Goal: Task Accomplishment & Management: Use online tool/utility

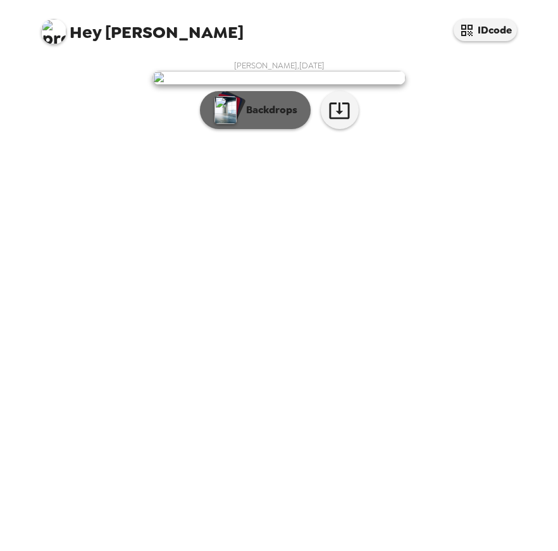
click at [257, 118] on p "Backdrops" at bounding box center [269, 109] width 58 height 15
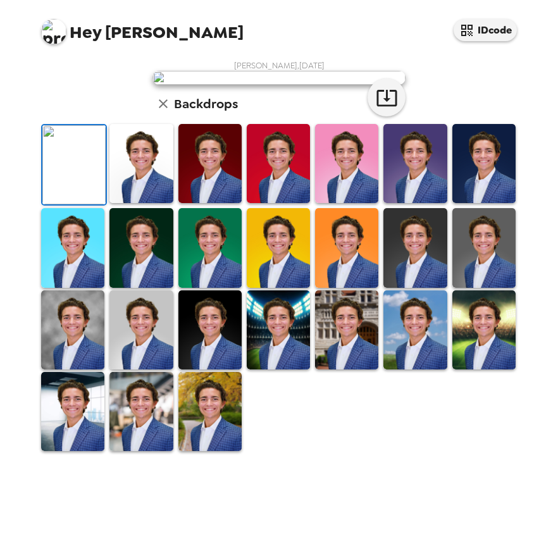
scroll to position [223, 0]
click at [139, 369] on img at bounding box center [140, 329] width 63 height 79
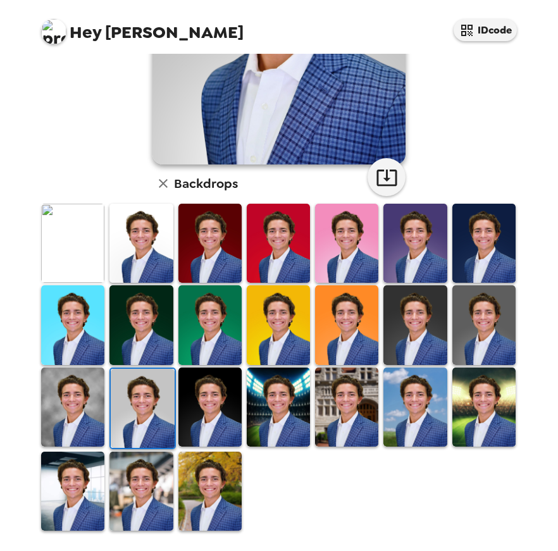
click at [78, 424] on img at bounding box center [72, 407] width 63 height 79
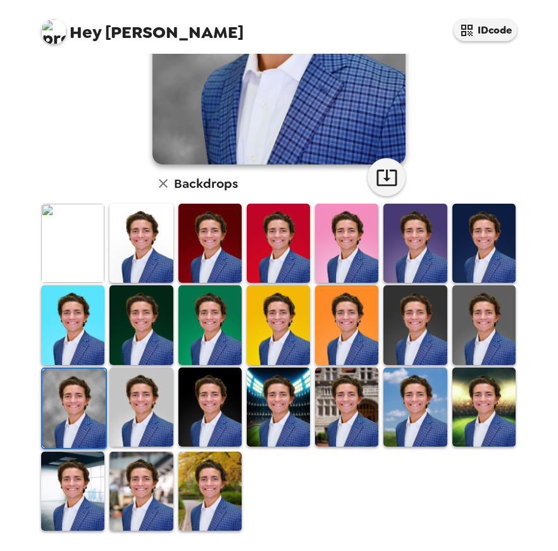
click at [344, 255] on img at bounding box center [346, 243] width 63 height 79
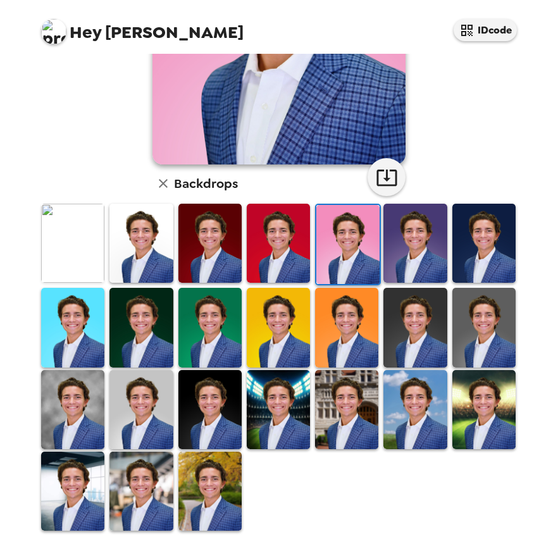
click at [286, 252] on img at bounding box center [278, 243] width 63 height 79
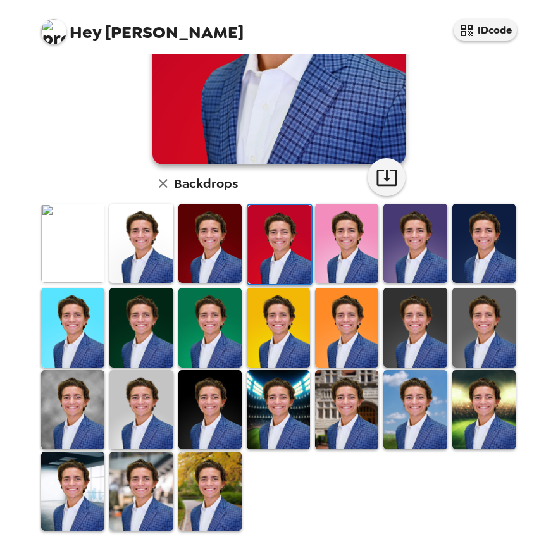
click at [69, 405] on img at bounding box center [72, 409] width 63 height 79
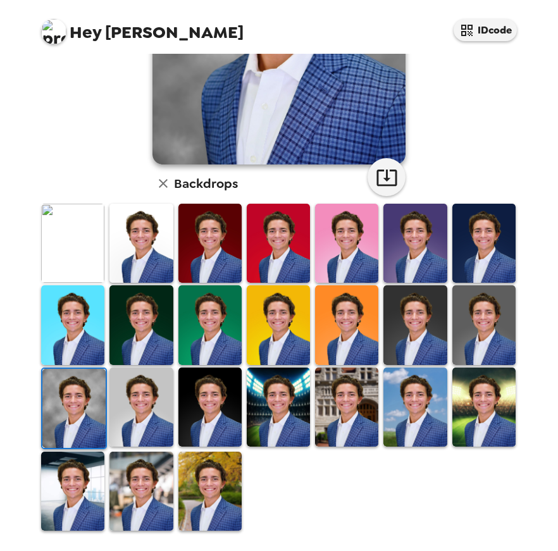
click at [137, 409] on img at bounding box center [140, 407] width 63 height 79
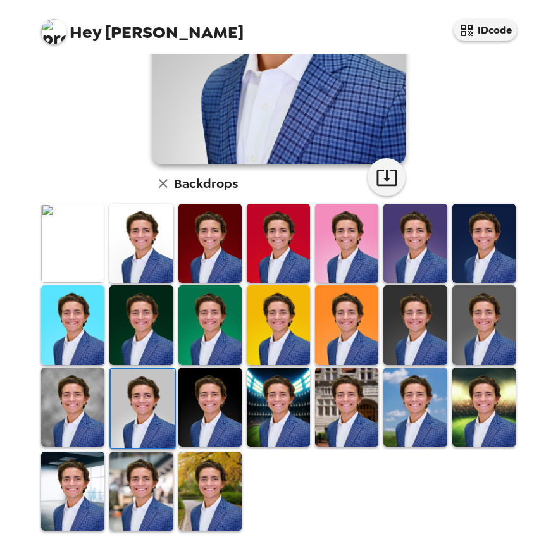
click at [198, 509] on img at bounding box center [209, 491] width 63 height 79
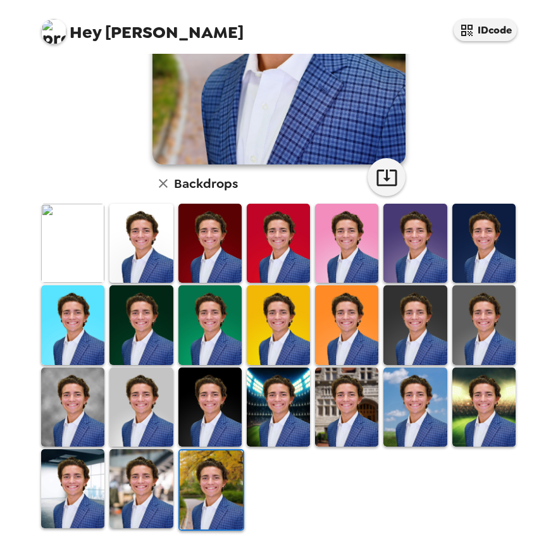
scroll to position [0, 0]
click at [76, 417] on img at bounding box center [72, 407] width 63 height 79
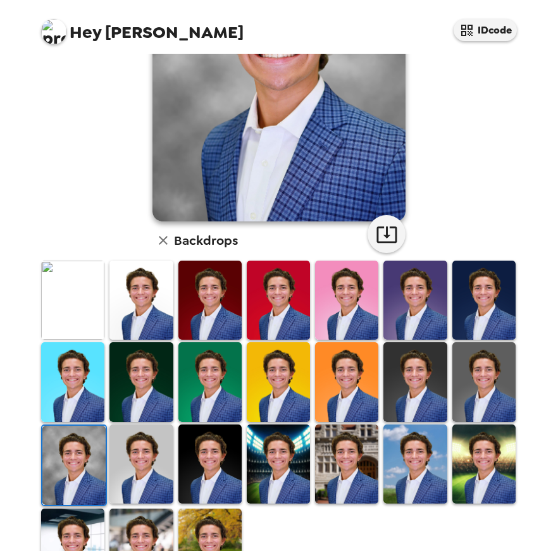
scroll to position [114, 0]
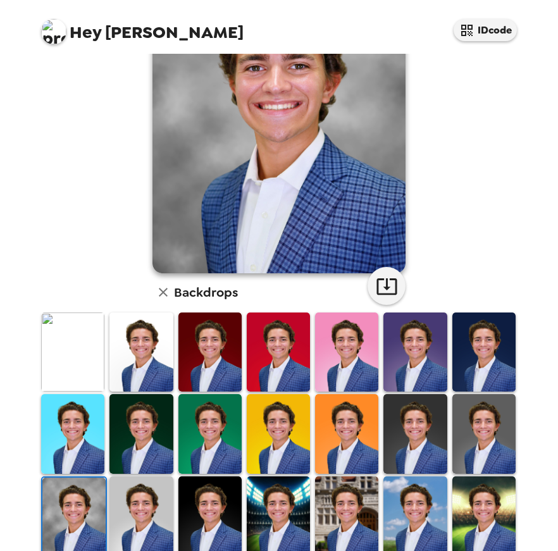
click at [132, 356] on img at bounding box center [140, 351] width 63 height 79
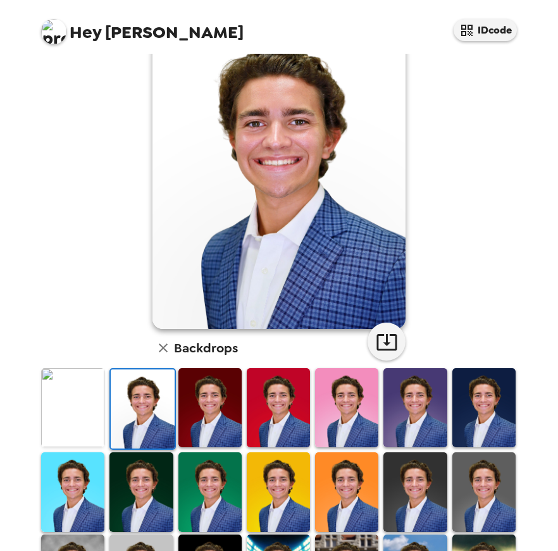
scroll to position [0, 0]
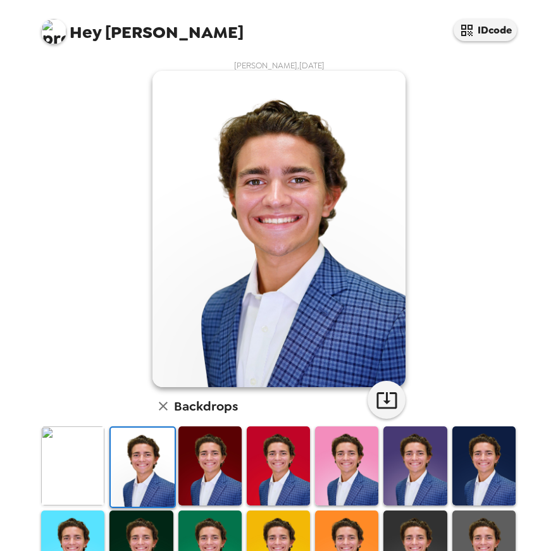
click at [286, 462] on img at bounding box center [278, 465] width 63 height 79
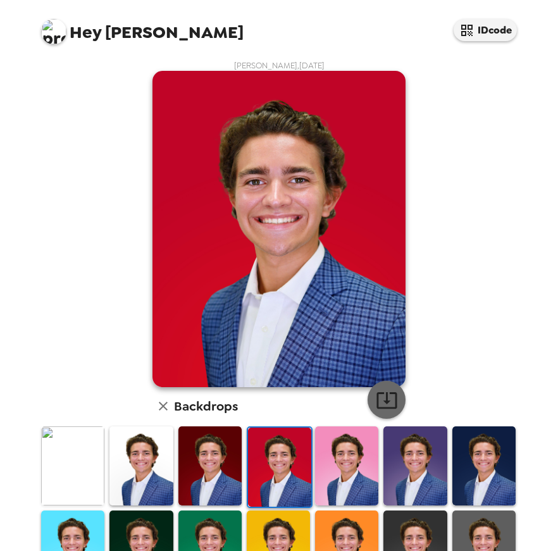
click at [391, 396] on icon "button" at bounding box center [387, 400] width 22 height 22
